Goal: Task Accomplishment & Management: Use online tool/utility

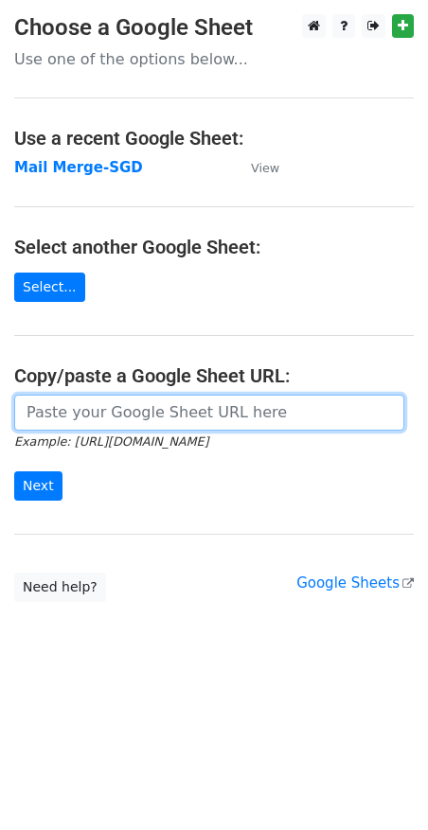
click at [77, 421] on input "url" at bounding box center [209, 413] width 390 height 36
paste input "[URL][DOMAIN_NAME]"
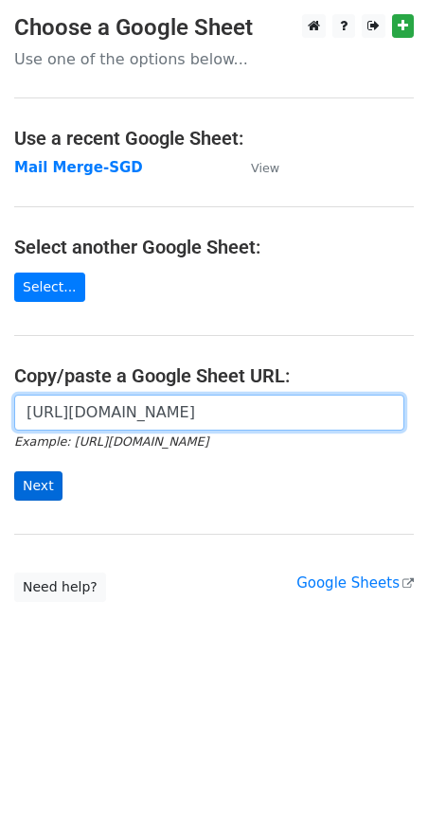
type input "[URL][DOMAIN_NAME]"
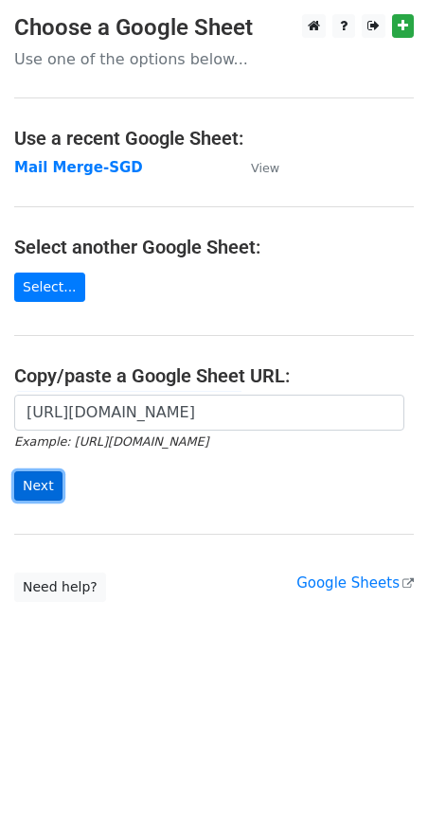
click at [44, 483] on input "Next" at bounding box center [38, 485] width 48 height 29
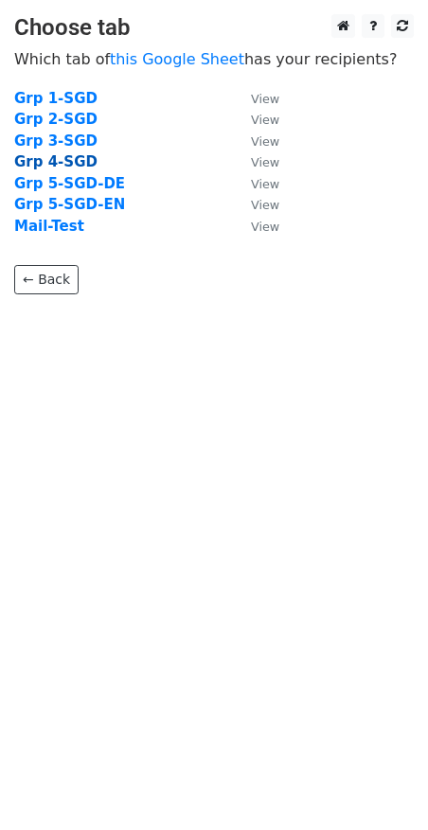
click at [64, 157] on strong "Grp 4-SGD" at bounding box center [55, 161] width 83 height 17
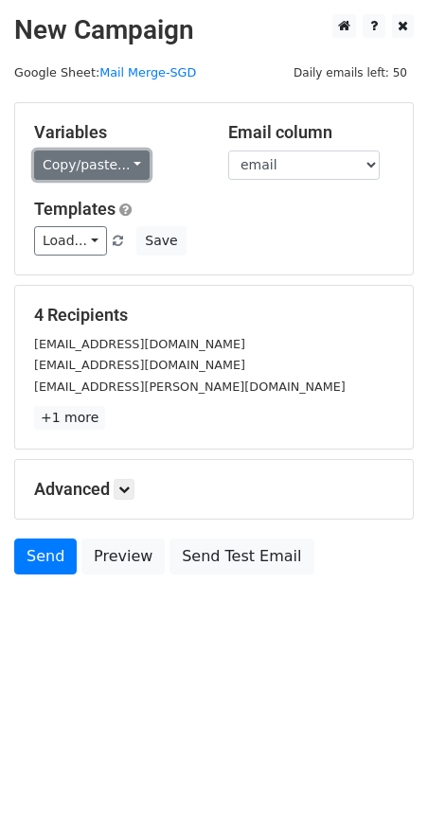
click at [84, 151] on link "Copy/paste..." at bounding box center [91, 164] width 115 height 29
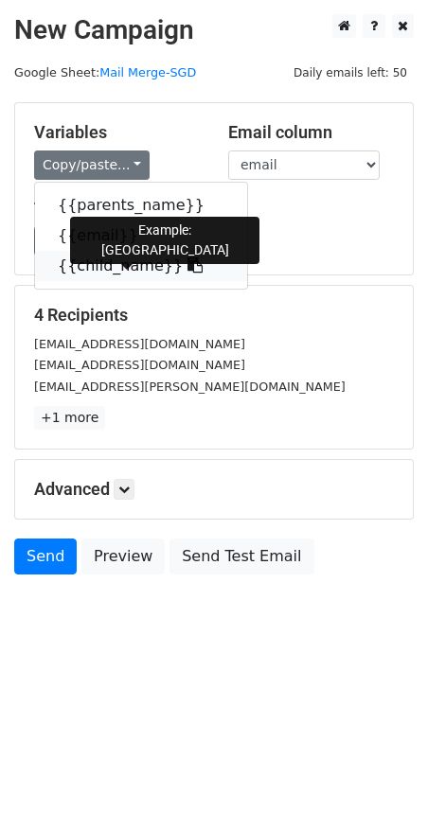
click at [105, 268] on link "{{child_name}}" at bounding box center [141, 266] width 212 height 30
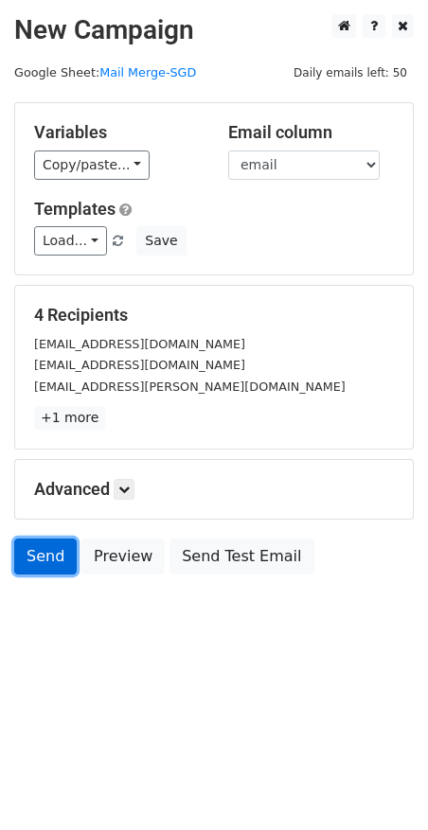
click at [31, 550] on link "Send" at bounding box center [45, 557] width 62 height 36
